Goal: Task Accomplishment & Management: Complete application form

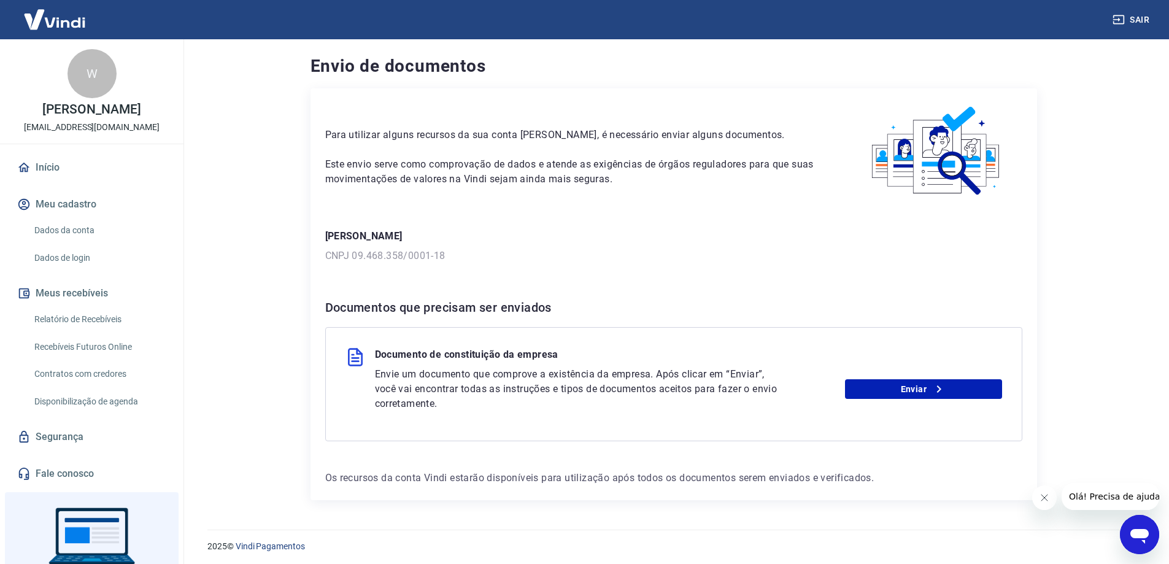
scroll to position [4, 0]
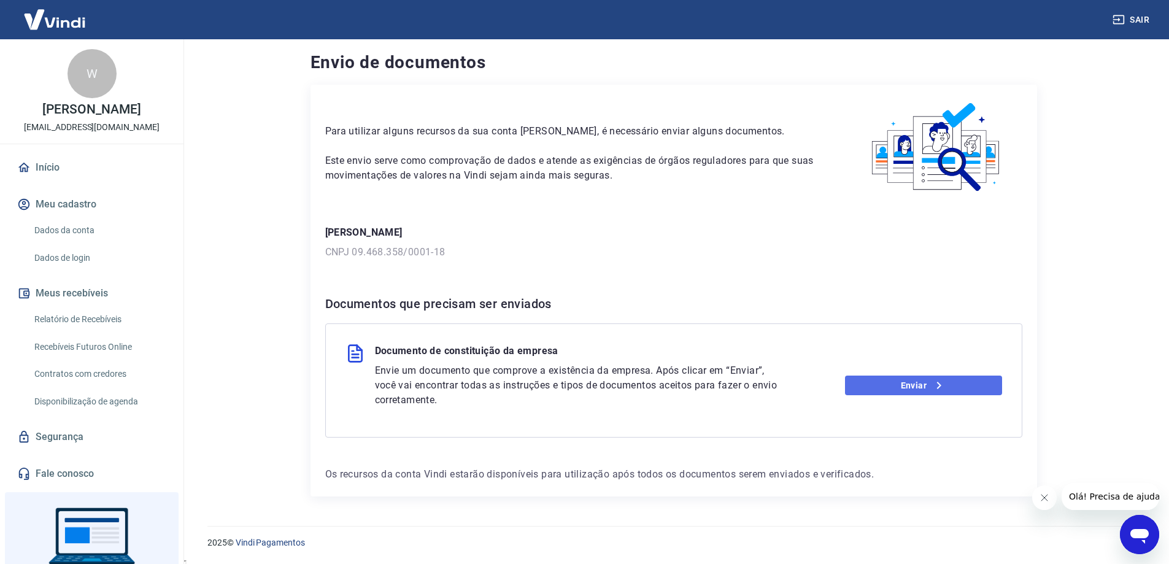
click at [869, 391] on link "Enviar" at bounding box center [923, 386] width 157 height 20
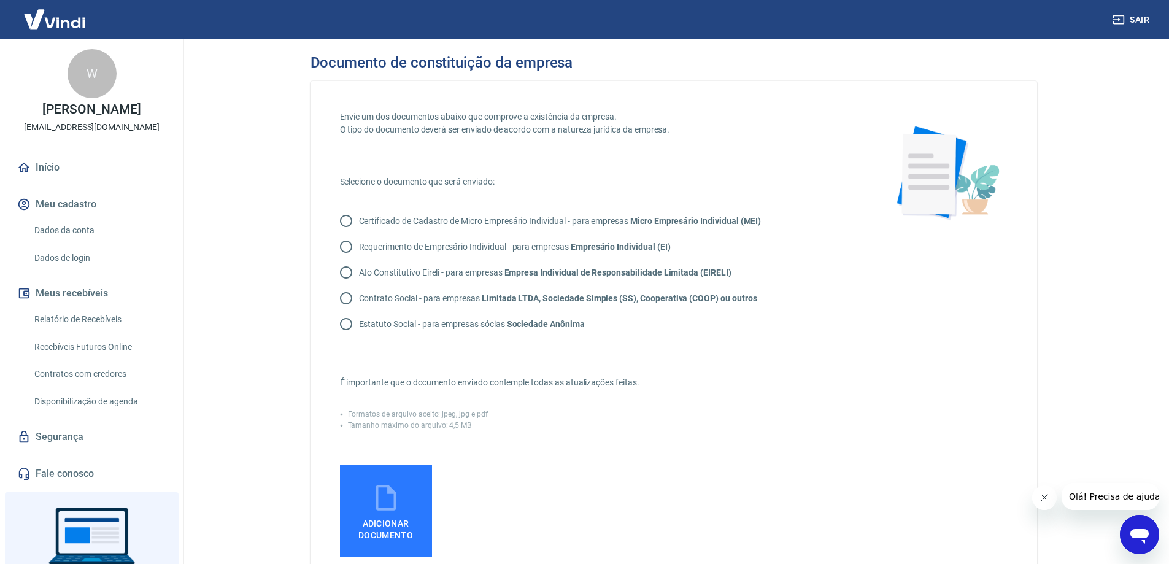
scroll to position [123, 0]
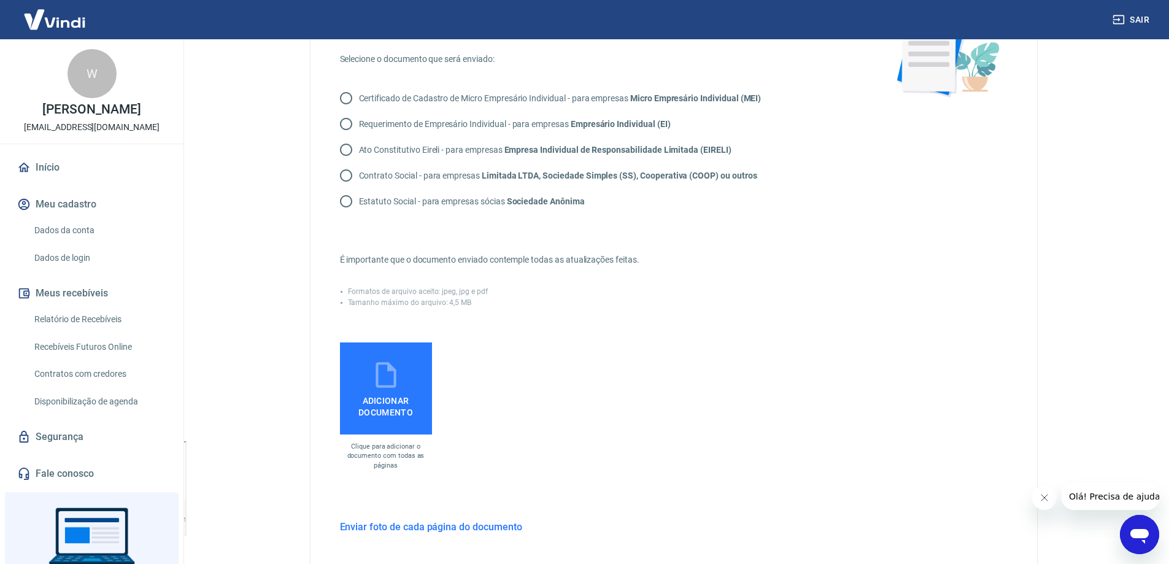
click at [382, 390] on span "Adicionar documento" at bounding box center [386, 404] width 82 height 28
click at [0, 0] on input "Adicionar documento" at bounding box center [0, 0] width 0 height 0
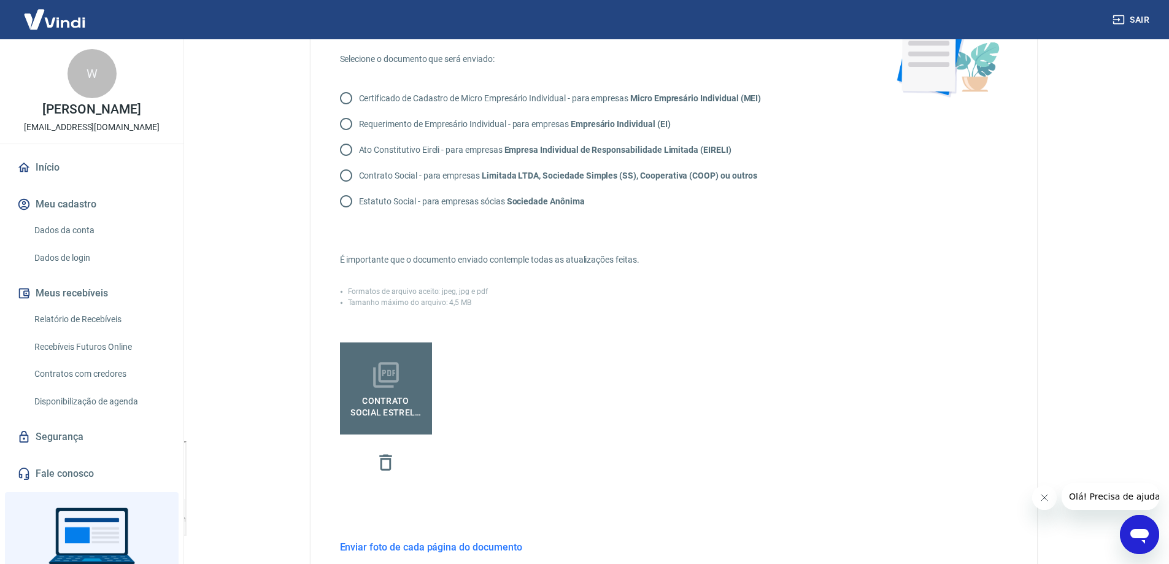
click at [351, 175] on input "Contrato Social - para empresas Limitada LTDA, Sociedade Simples (SS), Cooperat…" at bounding box center [346, 176] width 26 height 26
radio input "true"
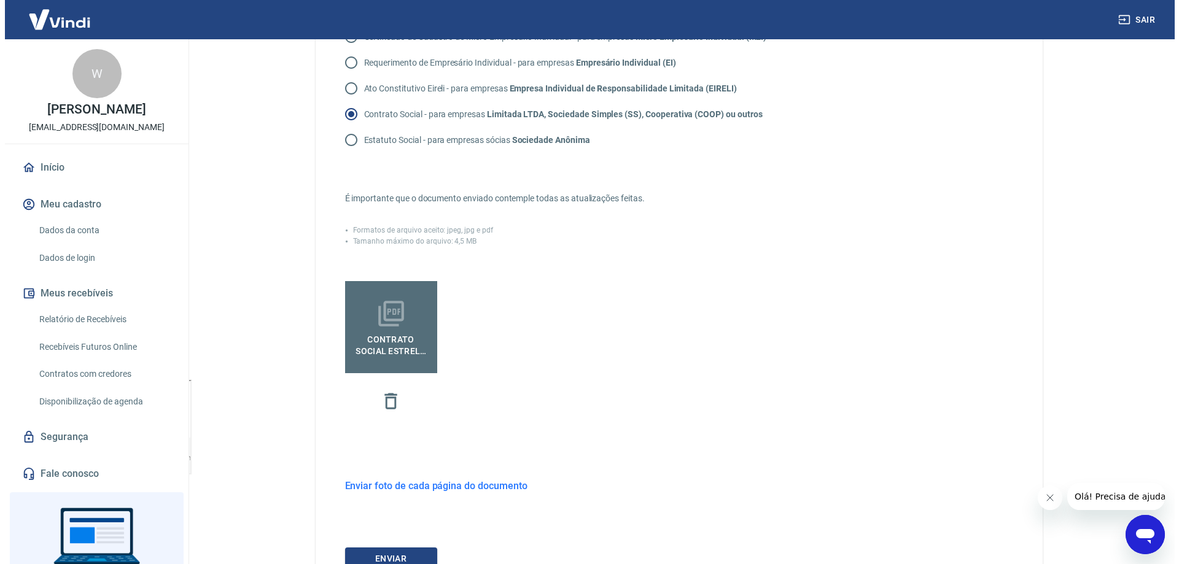
scroll to position [287, 0]
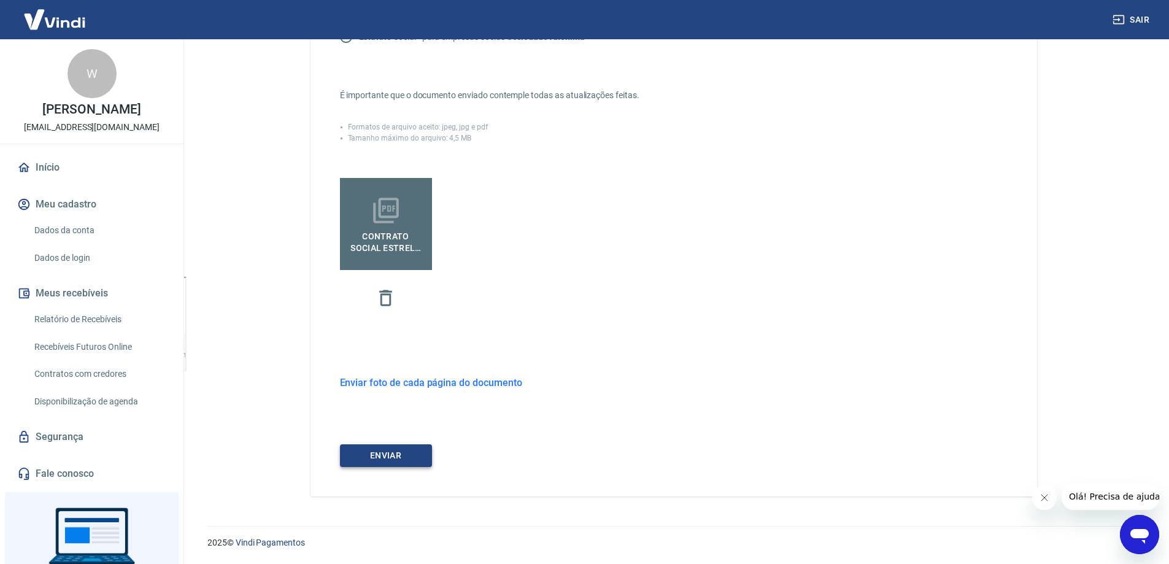
click at [393, 456] on button "ENVIAR" at bounding box center [386, 455] width 92 height 23
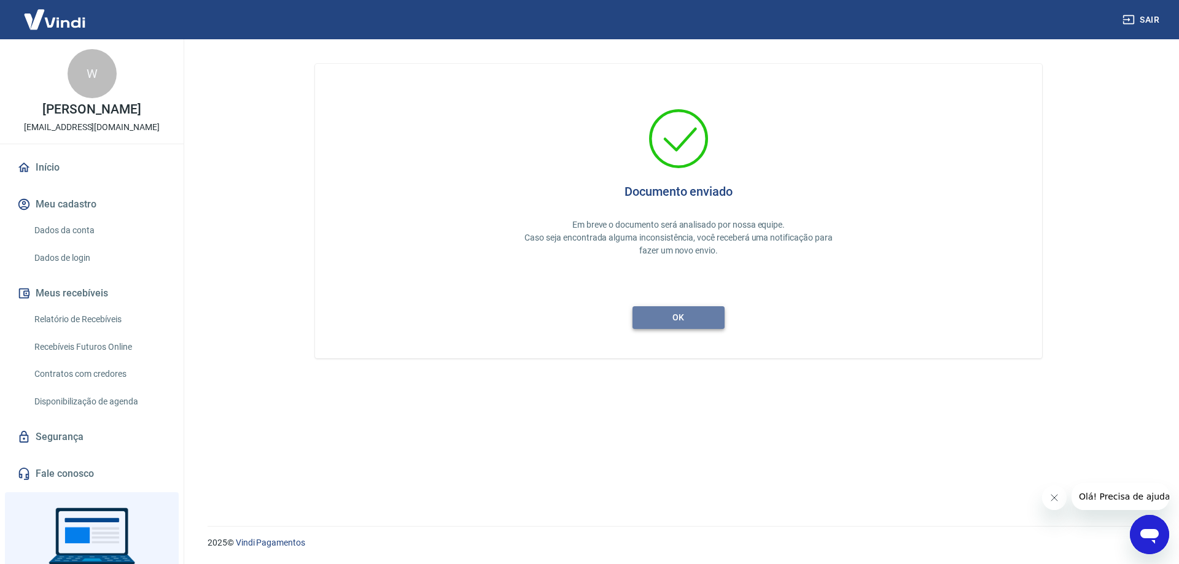
click at [685, 312] on button "ok" at bounding box center [678, 317] width 92 height 23
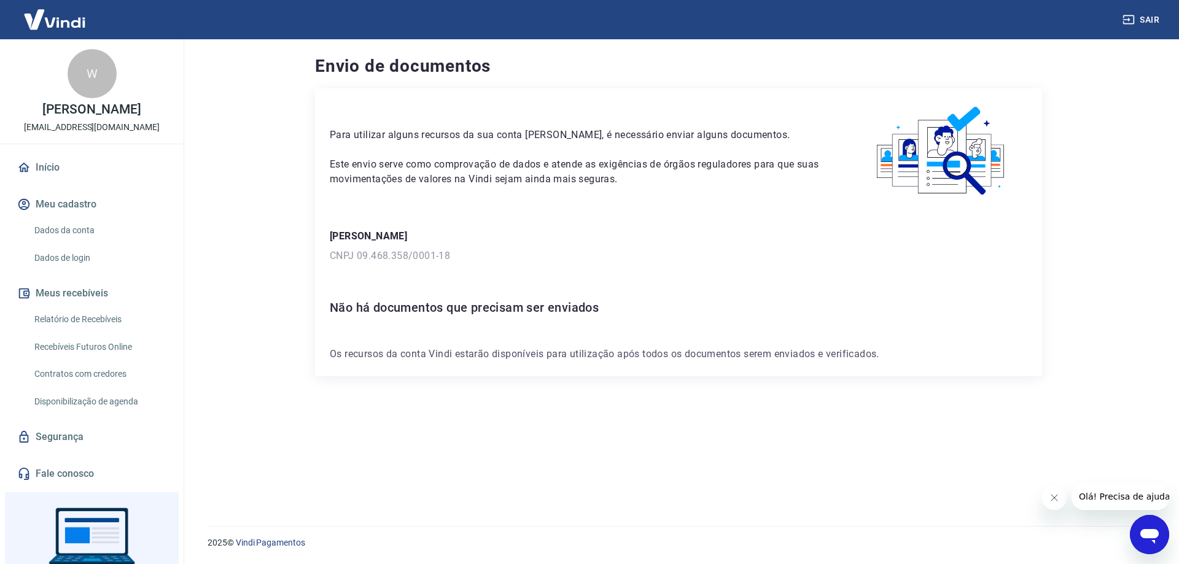
click at [487, 416] on div "Para utilizar alguns recursos da sua conta [PERSON_NAME], é necessário enviar a…" at bounding box center [678, 292] width 727 height 408
click at [459, 420] on div "Para utilizar alguns recursos da sua conta [PERSON_NAME], é necessário enviar a…" at bounding box center [678, 292] width 727 height 408
